Goal: Transaction & Acquisition: Purchase product/service

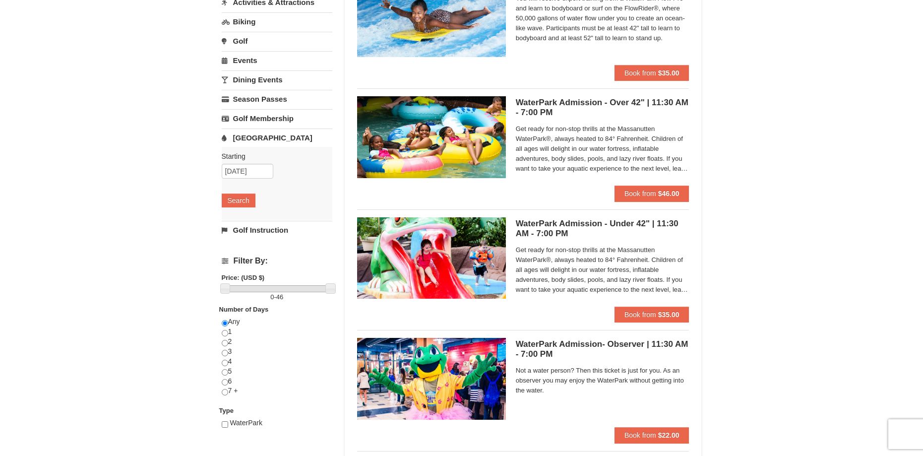
scroll to position [149, 0]
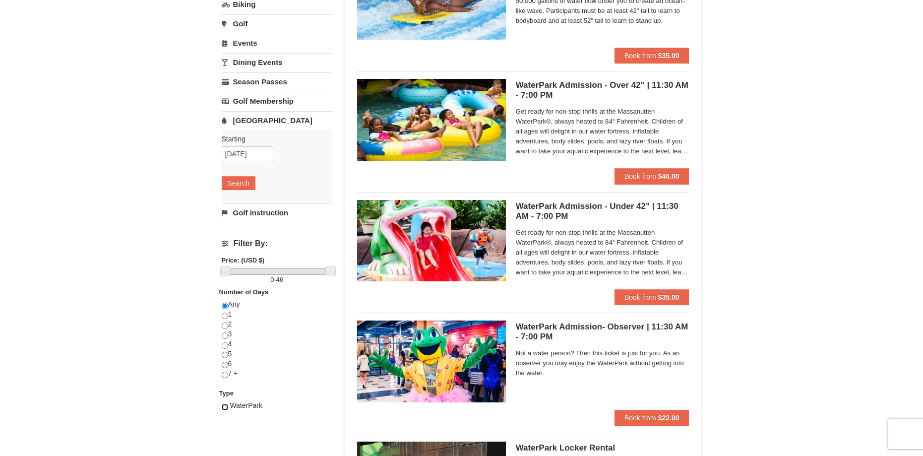
click at [227, 405] on input "checkbox" at bounding box center [225, 407] width 6 height 6
checkbox input "true"
click at [642, 180] on span "Book from" at bounding box center [641, 176] width 32 height 8
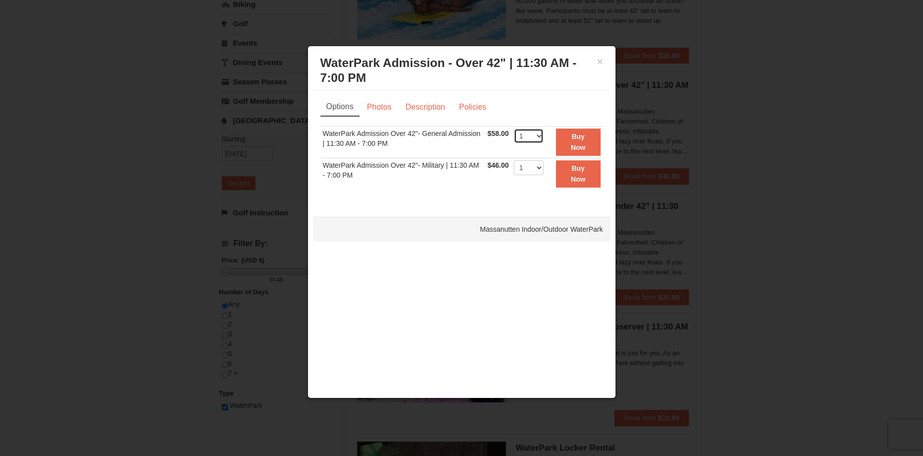
click at [537, 137] on select "1 2 3 4 5 6 7 8 9 10 11 12 13 14 15 16 17 18 19 20 21 22" at bounding box center [529, 135] width 30 height 15
select select "6"
click at [514, 128] on select "1 2 3 4 5 6 7 8 9 10 11 12 13 14 15 16 17 18 19 20 21 22" at bounding box center [529, 135] width 30 height 15
click at [571, 145] on strong "Buy Now" at bounding box center [578, 141] width 15 height 19
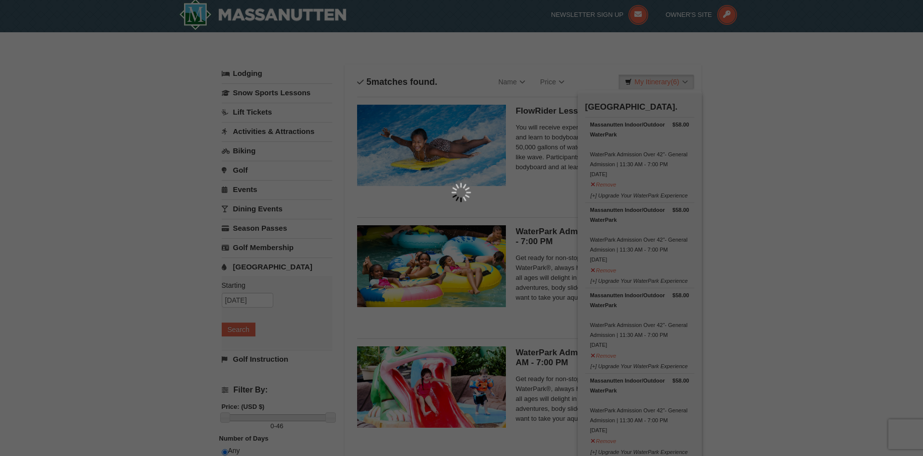
scroll to position [3, 0]
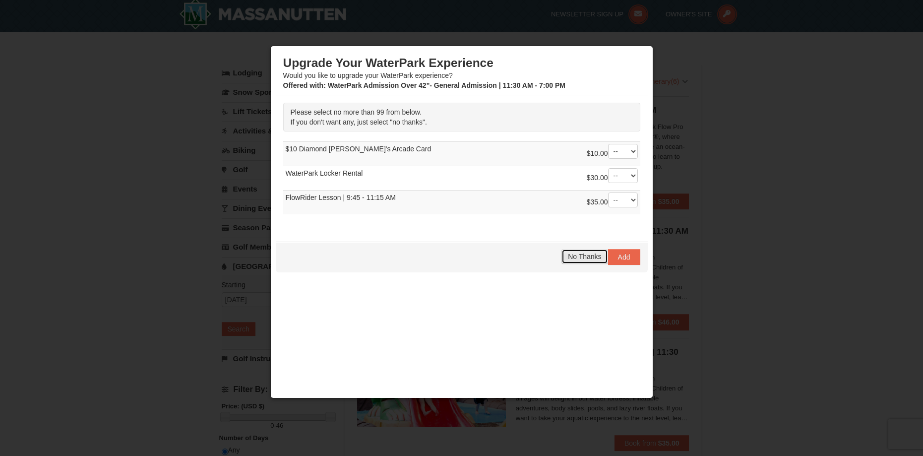
click at [578, 256] on span "No Thanks" at bounding box center [584, 256] width 33 height 8
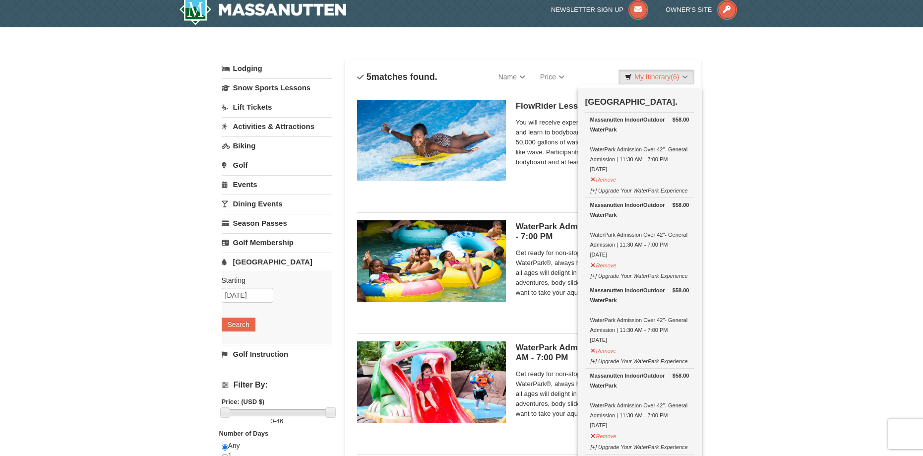
scroll to position [0, 0]
